Goal: Task Accomplishment & Management: Complete application form

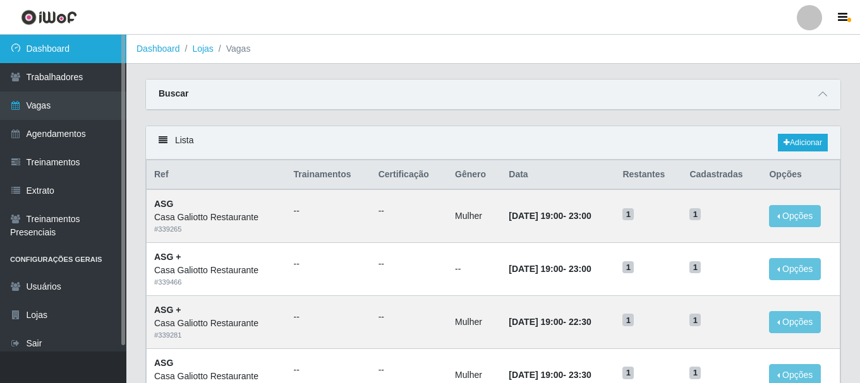
drag, startPoint x: 73, startPoint y: 62, endPoint x: 74, endPoint y: 51, distance: 10.8
click at [74, 62] on link "Dashboard" at bounding box center [63, 49] width 126 height 28
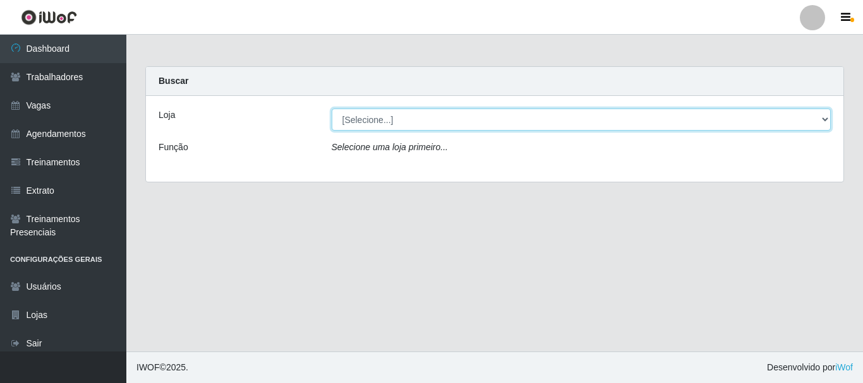
click at [433, 125] on select "[Selecione...] [GEOGRAPHIC_DATA]" at bounding box center [582, 120] width 500 height 22
select select "279"
click at [332, 109] on select "[Selecione...] [GEOGRAPHIC_DATA]" at bounding box center [582, 120] width 500 height 22
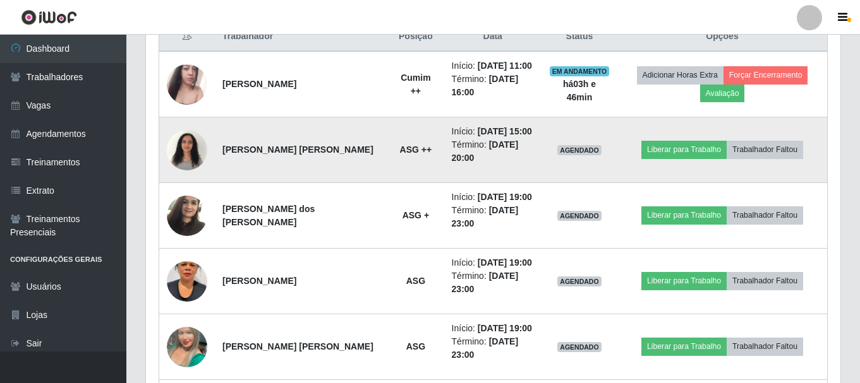
scroll to position [505, 0]
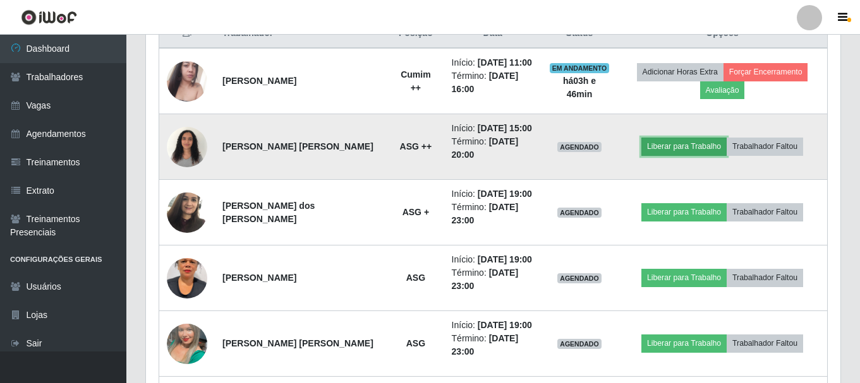
click at [687, 146] on button "Liberar para Trabalho" at bounding box center [683, 147] width 85 height 18
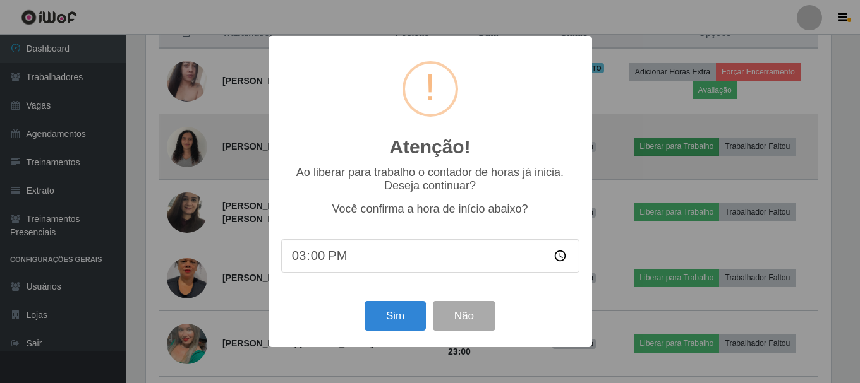
scroll to position [262, 688]
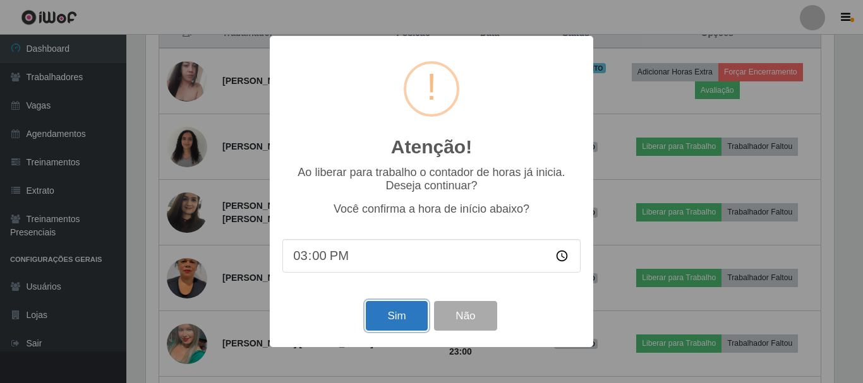
click at [399, 330] on button "Sim" at bounding box center [396, 316] width 61 height 30
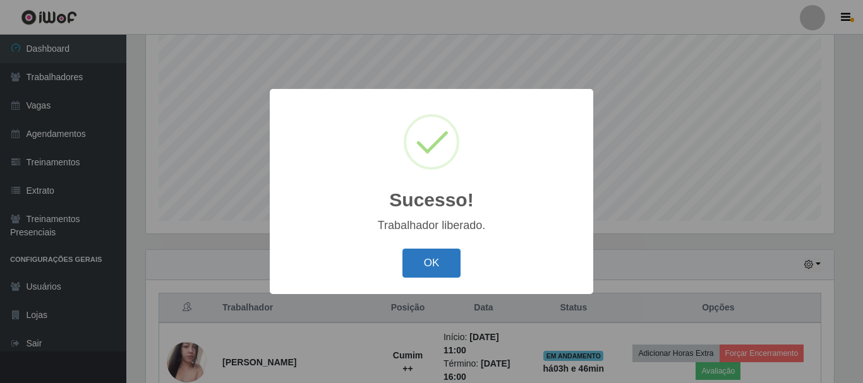
click at [416, 265] on button "OK" at bounding box center [431, 264] width 59 height 30
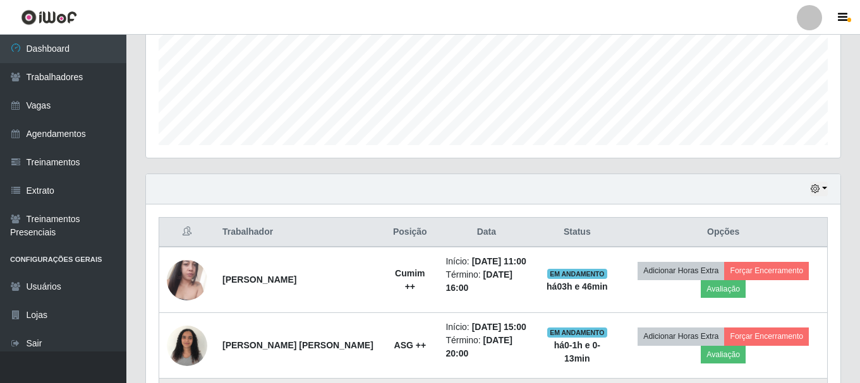
scroll to position [420, 0]
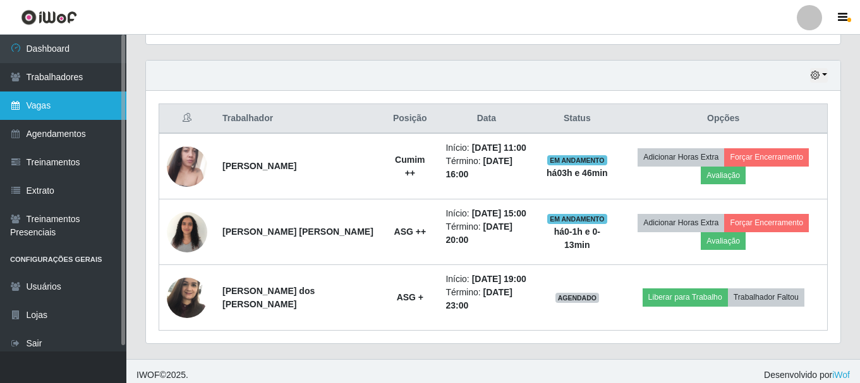
click at [54, 93] on link "Vagas" at bounding box center [63, 106] width 126 height 28
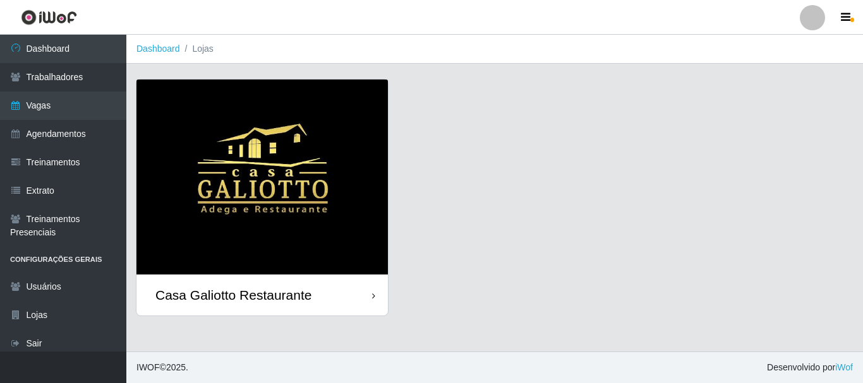
click at [244, 289] on div "Casa Galiotto Restaurante" at bounding box center [233, 295] width 156 height 16
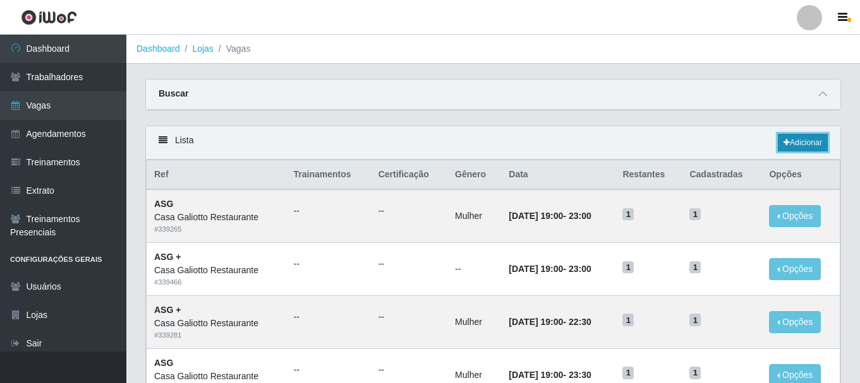
click at [796, 144] on link "Adicionar" at bounding box center [803, 143] width 50 height 18
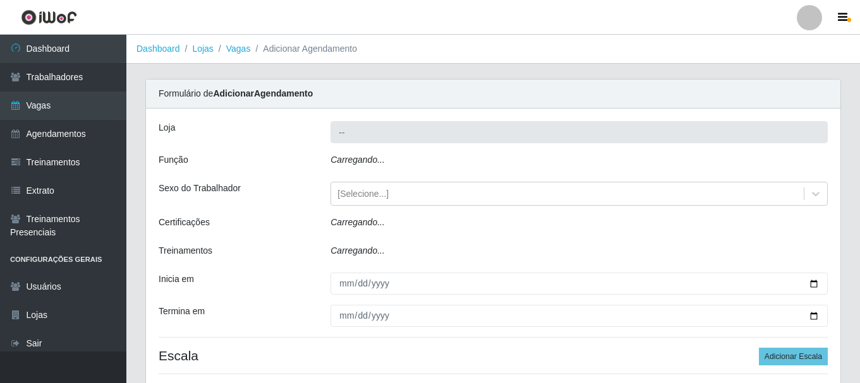
type input "Casa Galiotto Restaurante"
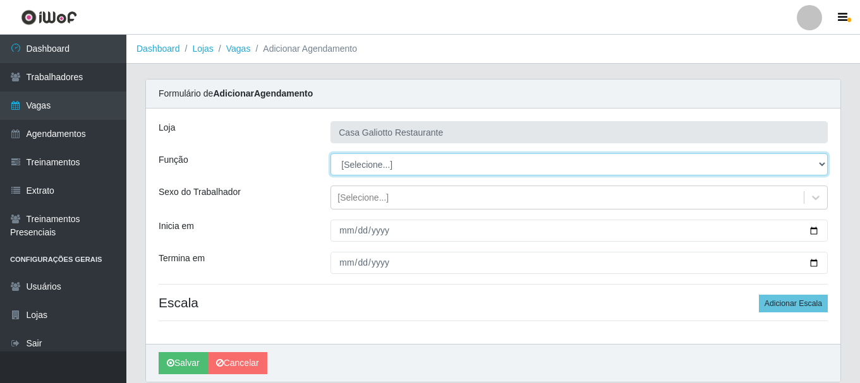
click at [434, 163] on select "[Selecione...] ASG ASG + ASG ++ Auxiliar de Cozinha Auxiliar de Cozinha + Auxil…" at bounding box center [578, 165] width 497 height 22
select select "91"
click at [330, 154] on select "[Selecione...] ASG ASG + ASG ++ Auxiliar de Cozinha Auxiliar de Cozinha + Auxil…" at bounding box center [578, 165] width 497 height 22
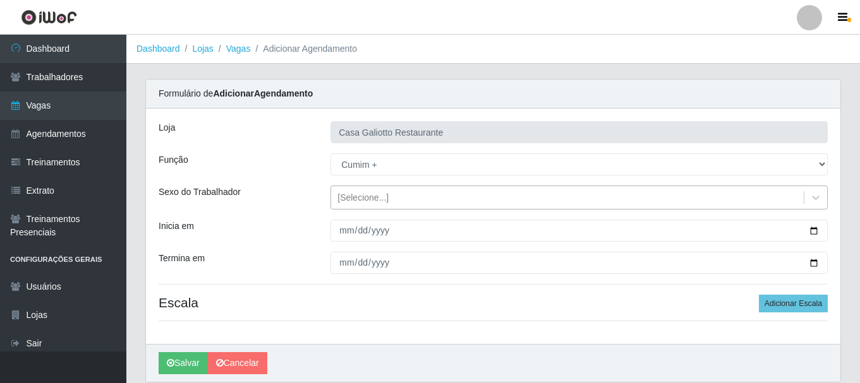
click at [433, 194] on div "[Selecione...]" at bounding box center [567, 198] width 473 height 21
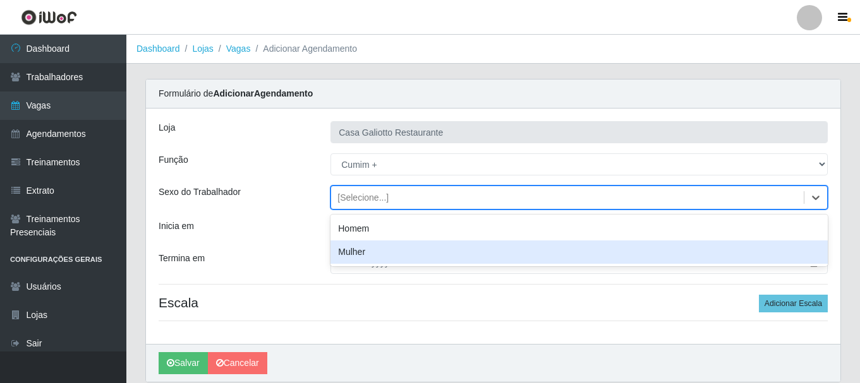
click at [600, 258] on div "Mulher" at bounding box center [578, 252] width 497 height 23
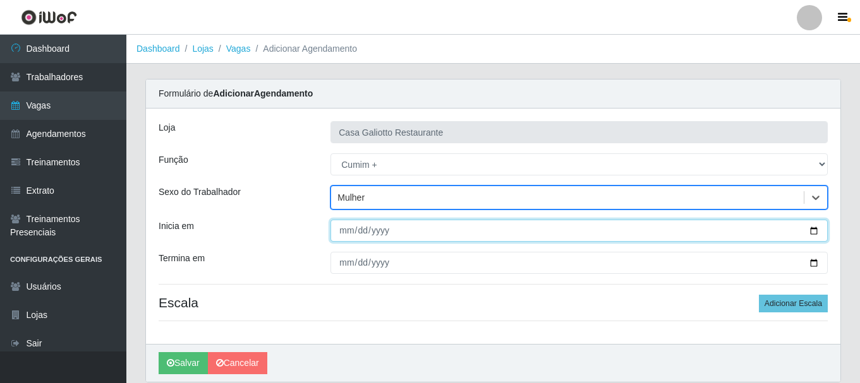
click at [812, 231] on input "Inicia em" at bounding box center [578, 231] width 497 height 22
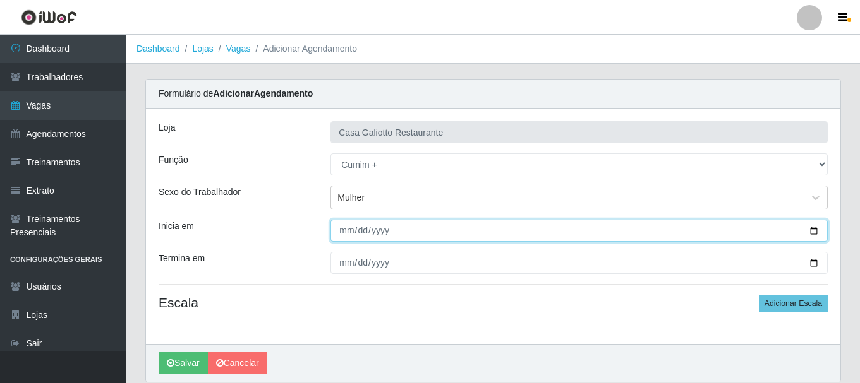
click at [418, 225] on input "Inicia em" at bounding box center [578, 231] width 497 height 22
click at [817, 227] on input "Inicia em" at bounding box center [578, 231] width 497 height 22
type input "[DATE]"
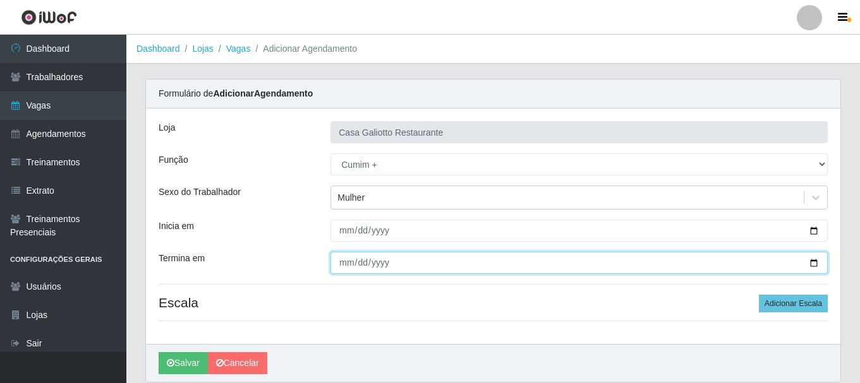
click at [817, 266] on input "Termina em" at bounding box center [578, 263] width 497 height 22
type input "[DATE]"
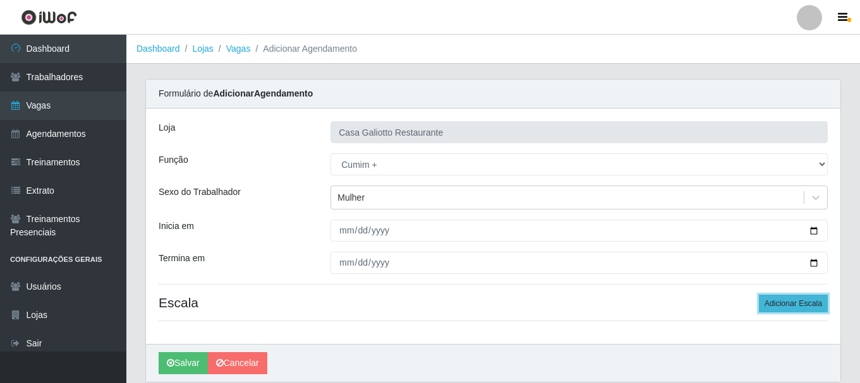
click at [775, 305] on button "Adicionar Escala" at bounding box center [793, 304] width 69 height 18
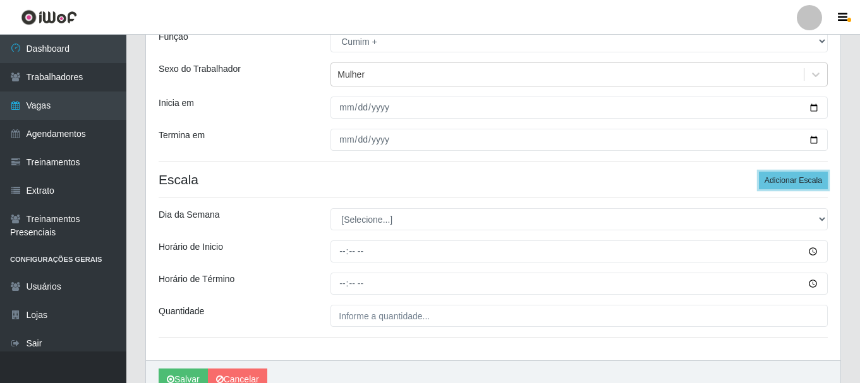
scroll to position [123, 0]
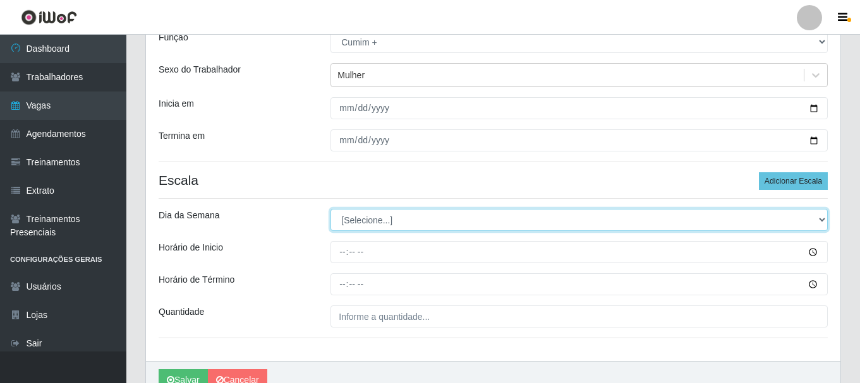
click at [387, 218] on select "[Selecione...] Segunda Terça Quarta Quinta Sexta Sábado Domingo" at bounding box center [578, 220] width 497 height 22
select select "4"
click at [330, 209] on select "[Selecione...] Segunda Terça Quarta Quinta Sexta Sábado Domingo" at bounding box center [578, 220] width 497 height 22
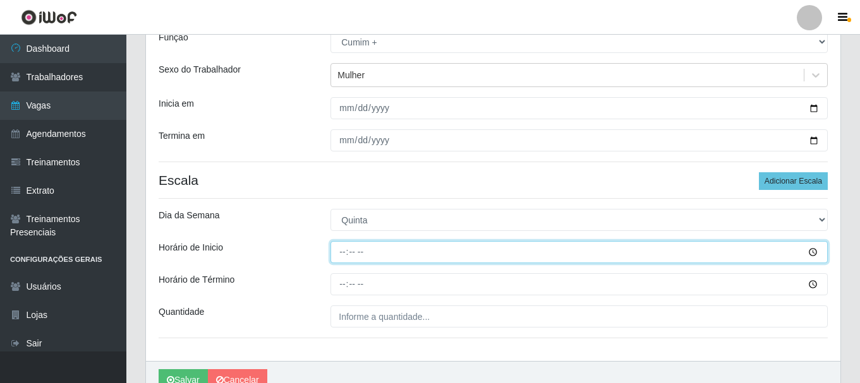
click at [345, 250] on input "Horário de Inicio" at bounding box center [578, 252] width 497 height 22
type input "19:00"
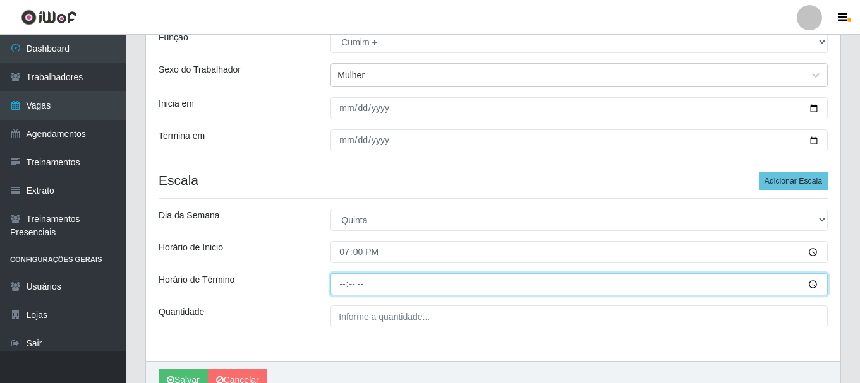
click at [346, 282] on input "Horário de Término" at bounding box center [578, 285] width 497 height 22
type input "23:30"
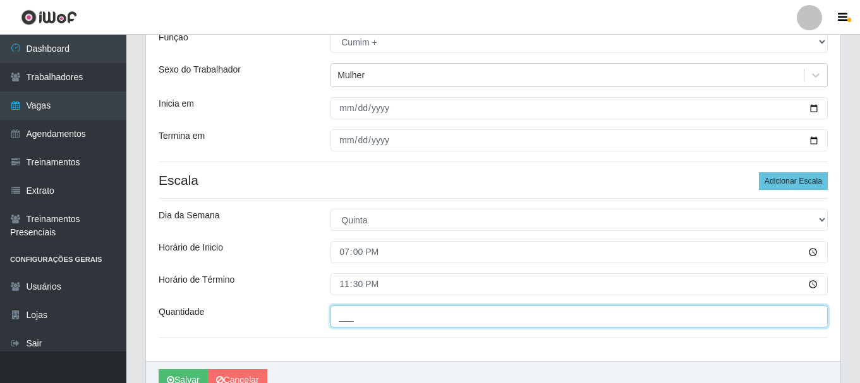
click at [353, 320] on input "___" at bounding box center [578, 317] width 497 height 22
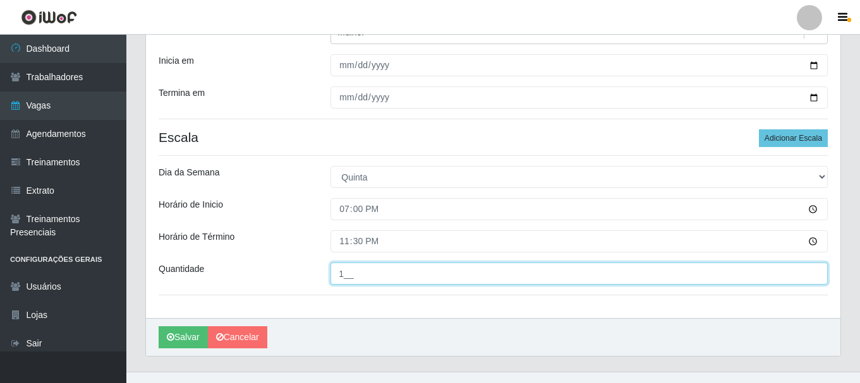
scroll to position [186, 0]
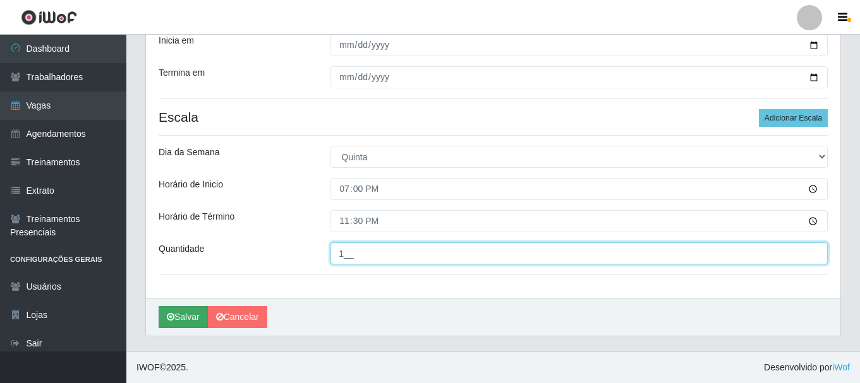
type input "1__"
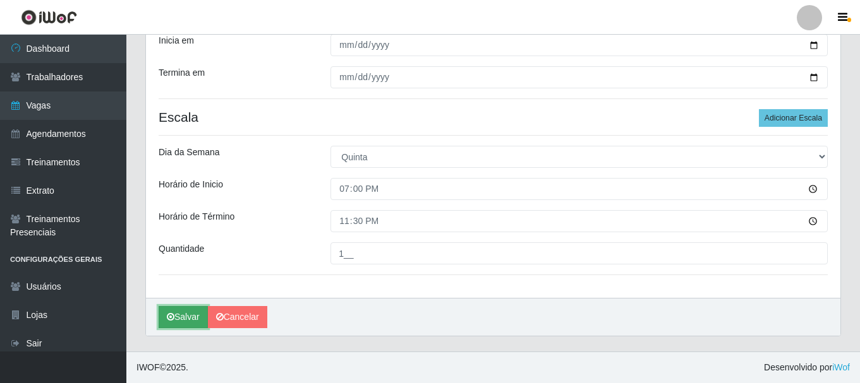
click at [181, 311] on button "Salvar" at bounding box center [183, 317] width 49 height 22
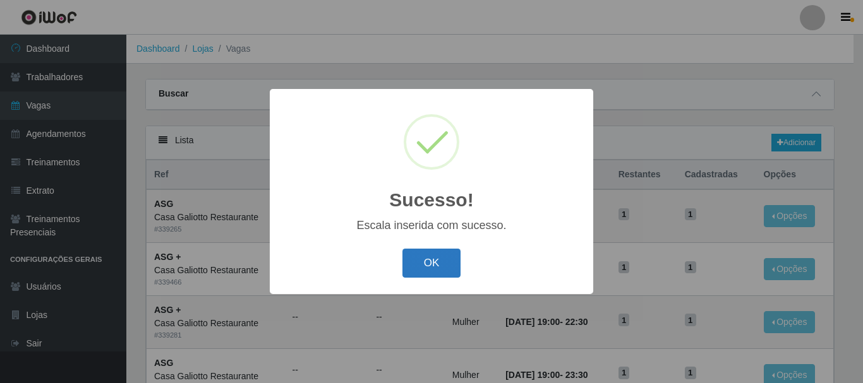
click at [442, 272] on button "OK" at bounding box center [431, 264] width 59 height 30
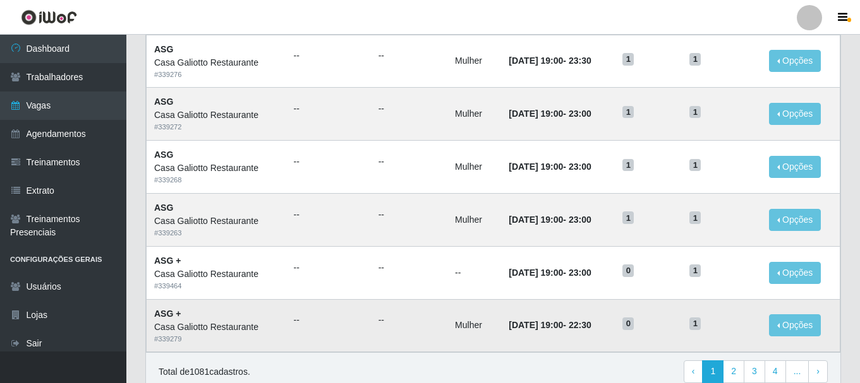
scroll to position [687, 0]
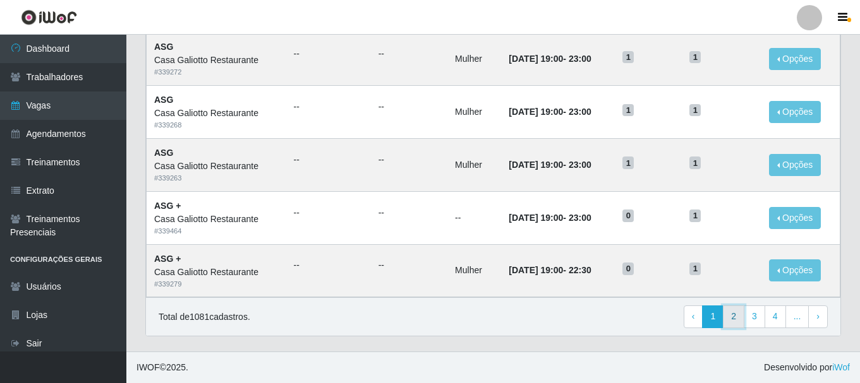
click at [740, 322] on link "2" at bounding box center [733, 317] width 21 height 23
